Goal: Find specific page/section: Find specific page/section

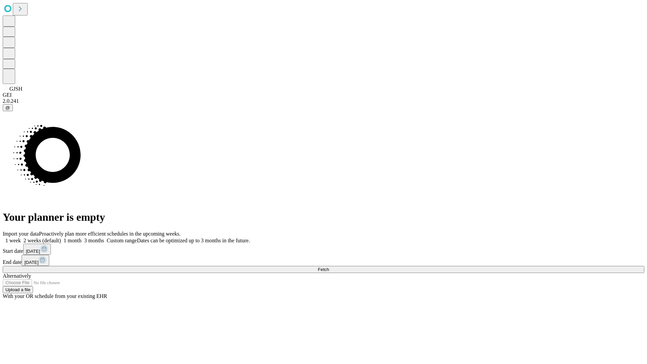
click at [329, 267] on span "Fetch" at bounding box center [323, 269] width 11 height 5
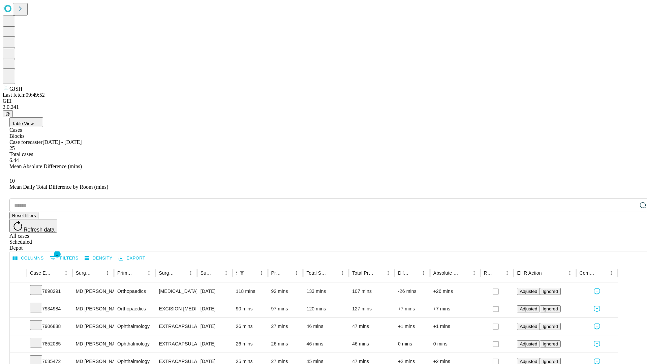
click at [34, 121] on span "Table View" at bounding box center [23, 123] width 22 height 5
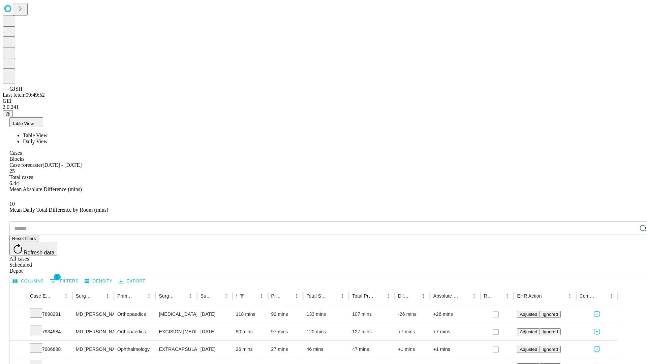
click at [47, 138] on span "Daily View" at bounding box center [35, 141] width 25 height 6
